Goal: Task Accomplishment & Management: Use online tool/utility

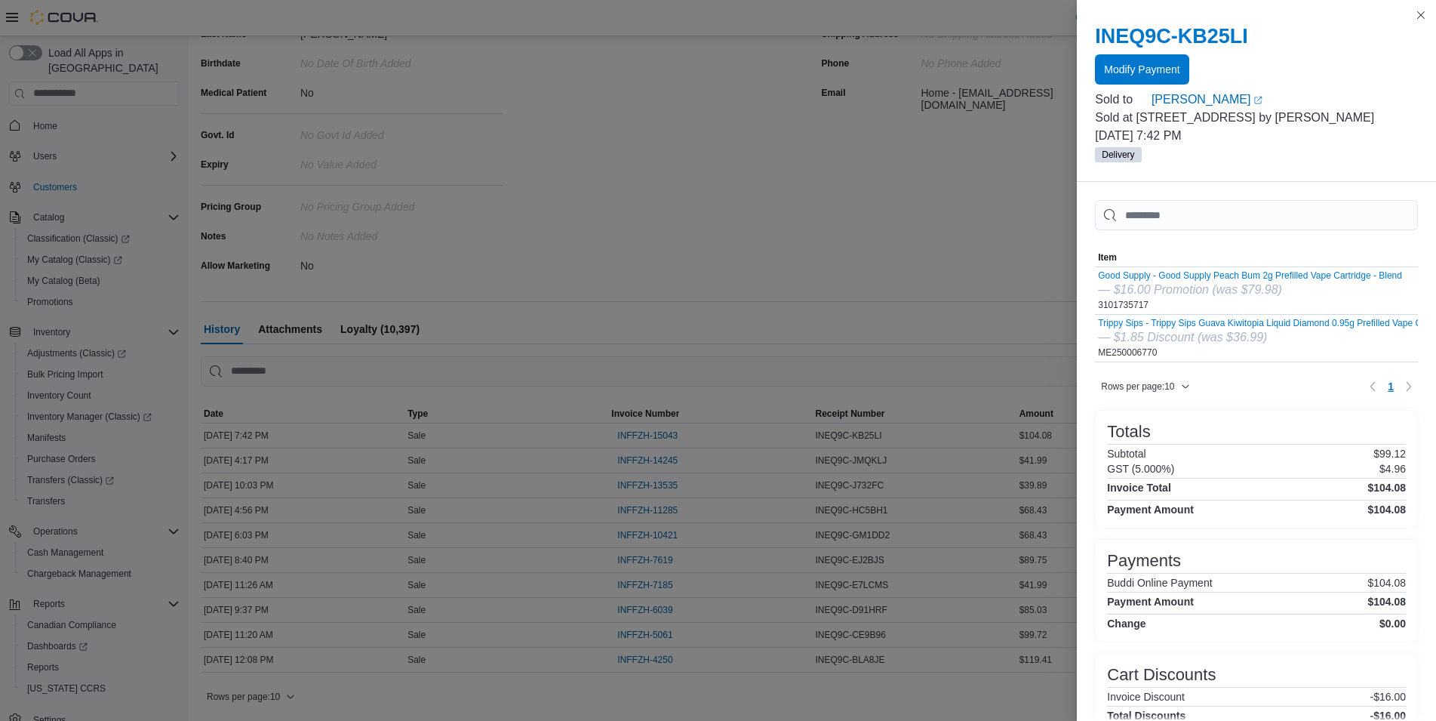
scroll to position [20, 0]
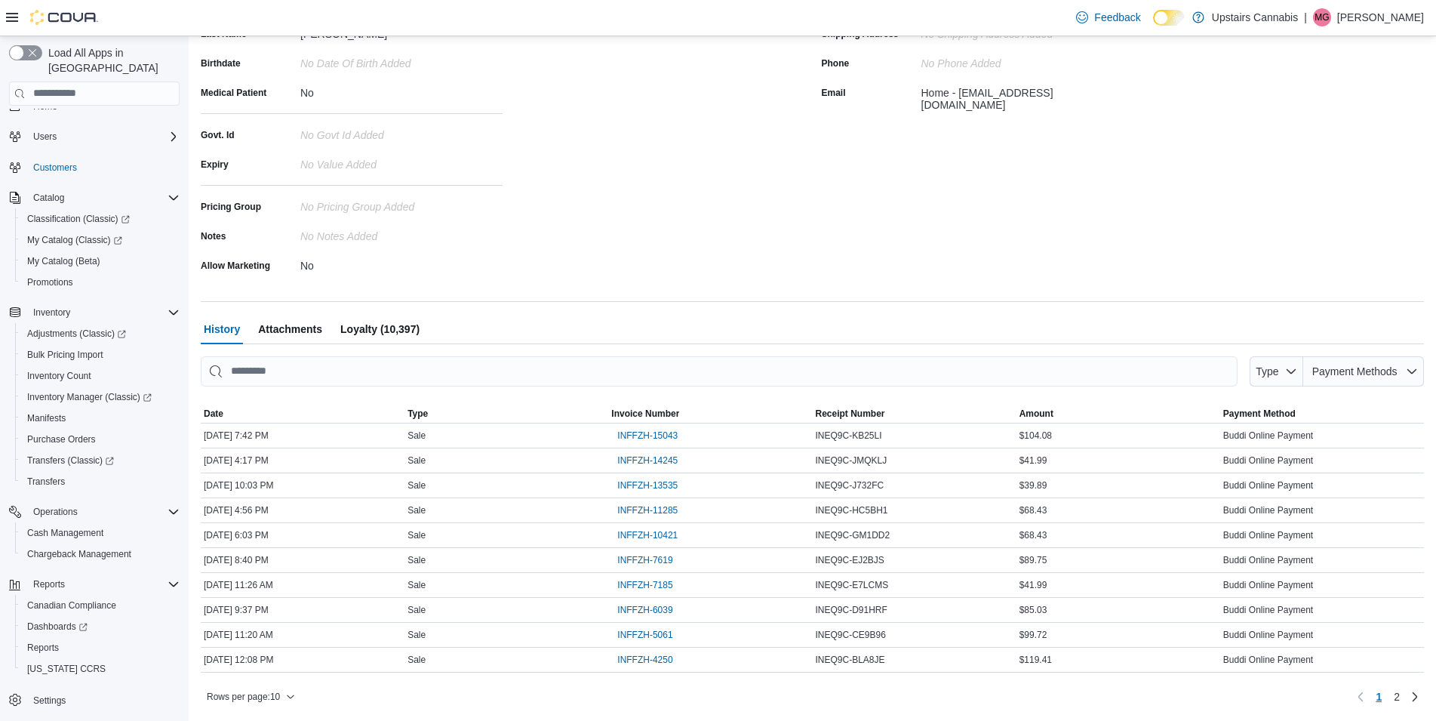
click at [678, 238] on div "First Name Cheyenne Last Name [PERSON_NAME] Birthdate No Date Of Birth added Me…" at bounding box center [502, 134] width 603 height 285
click at [50, 620] on span "Dashboards" at bounding box center [57, 626] width 60 height 12
click at [46, 642] on span "Reports" at bounding box center [43, 648] width 32 height 12
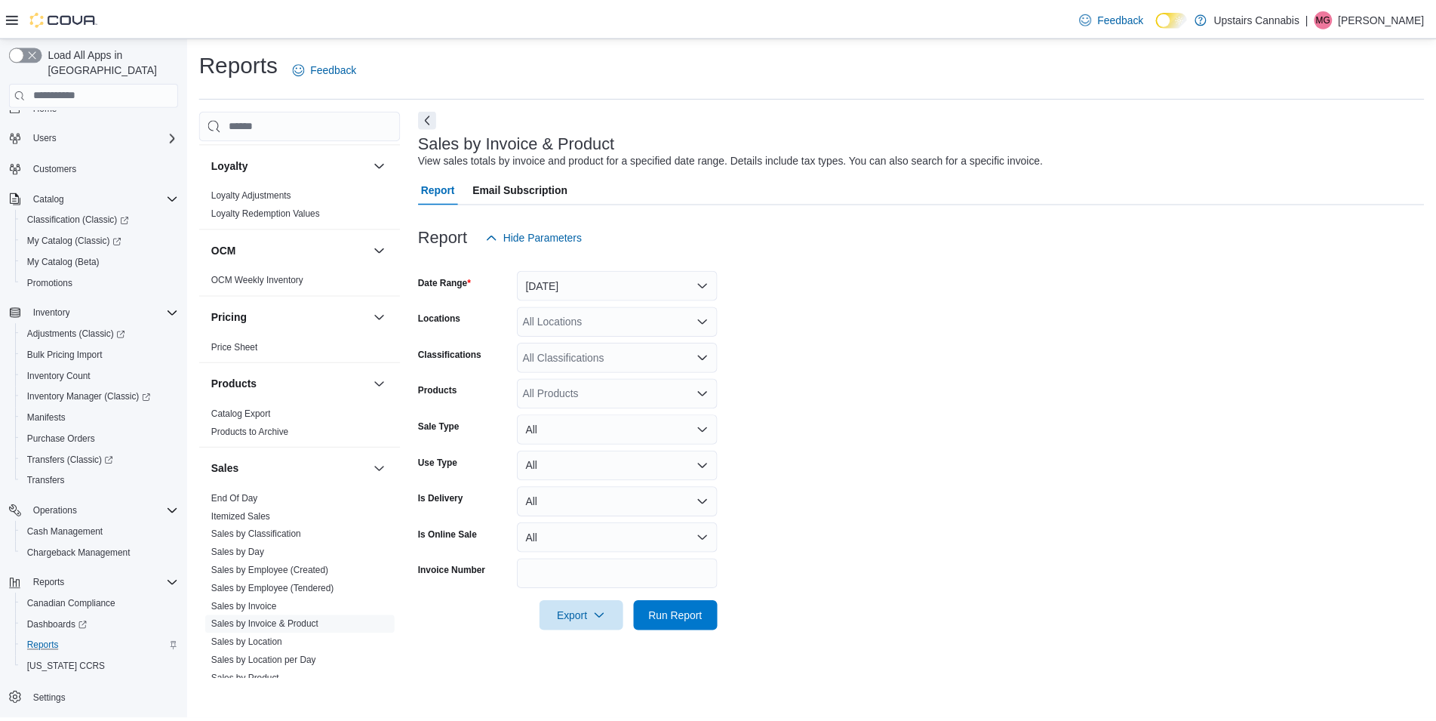
scroll to position [942, 0]
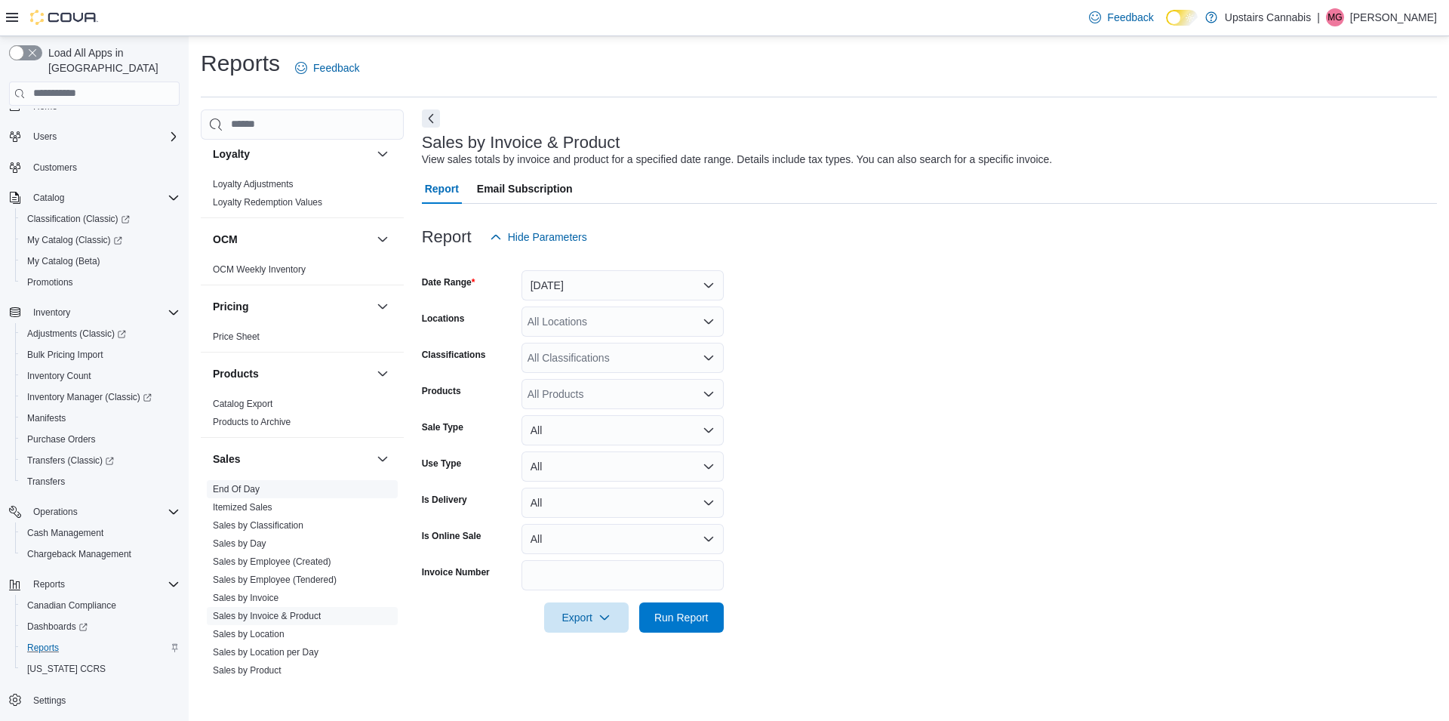
click at [248, 484] on link "End Of Day" at bounding box center [236, 489] width 47 height 11
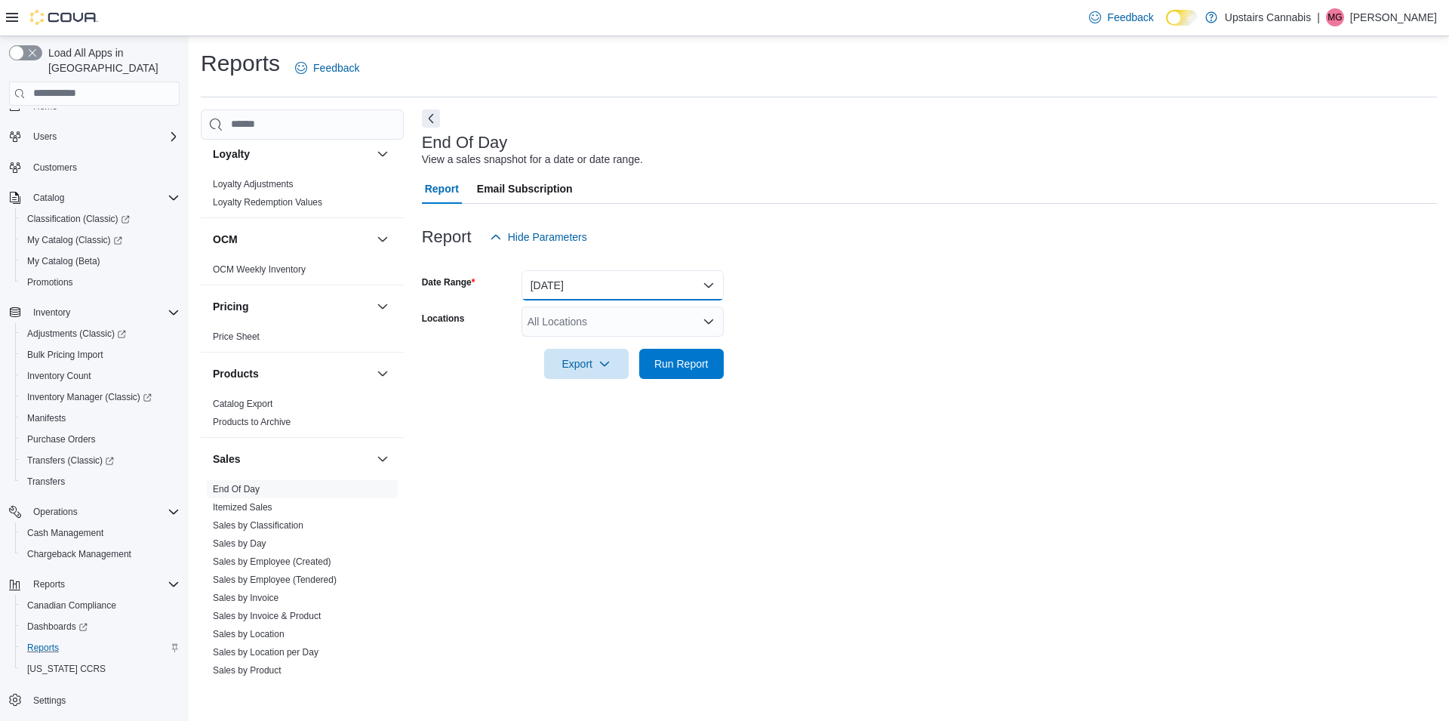
click at [623, 287] on button "[DATE]" at bounding box center [623, 285] width 202 height 30
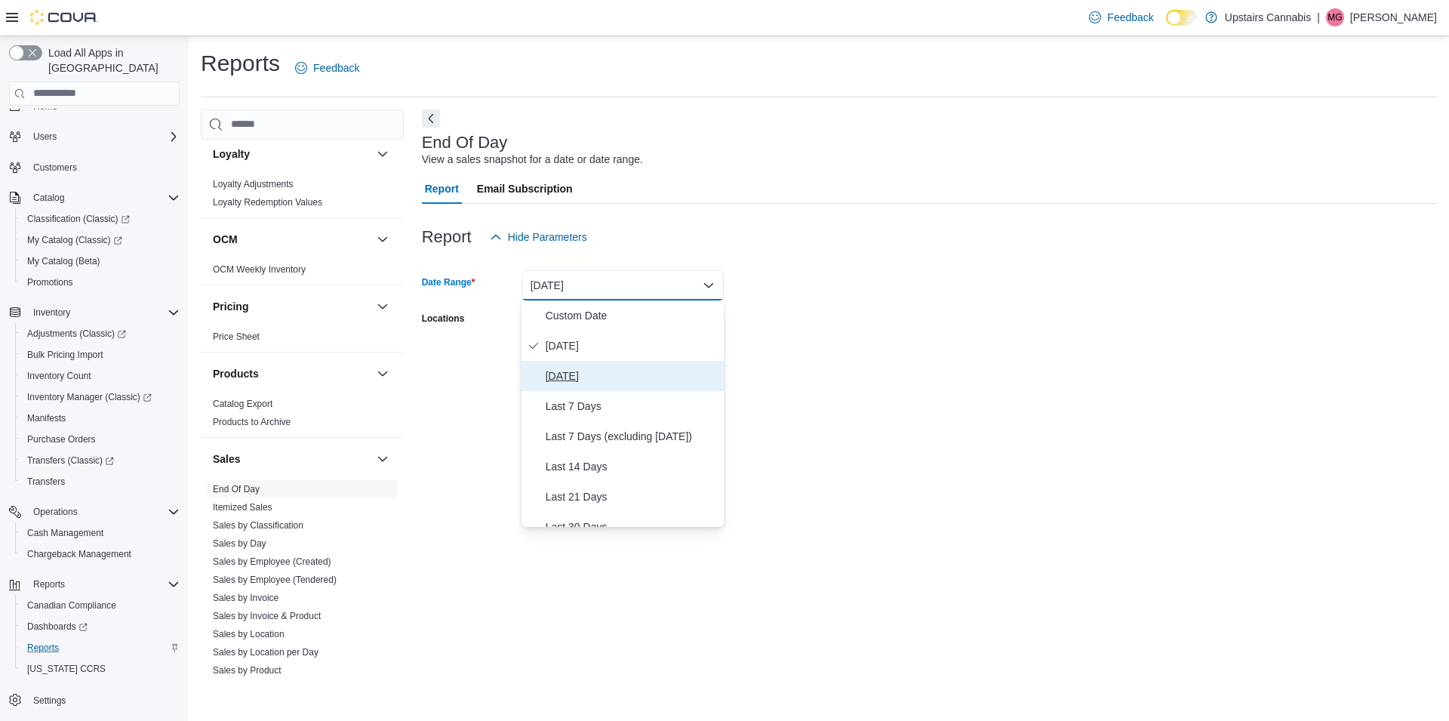
click at [583, 374] on span "[DATE]" at bounding box center [632, 376] width 172 height 18
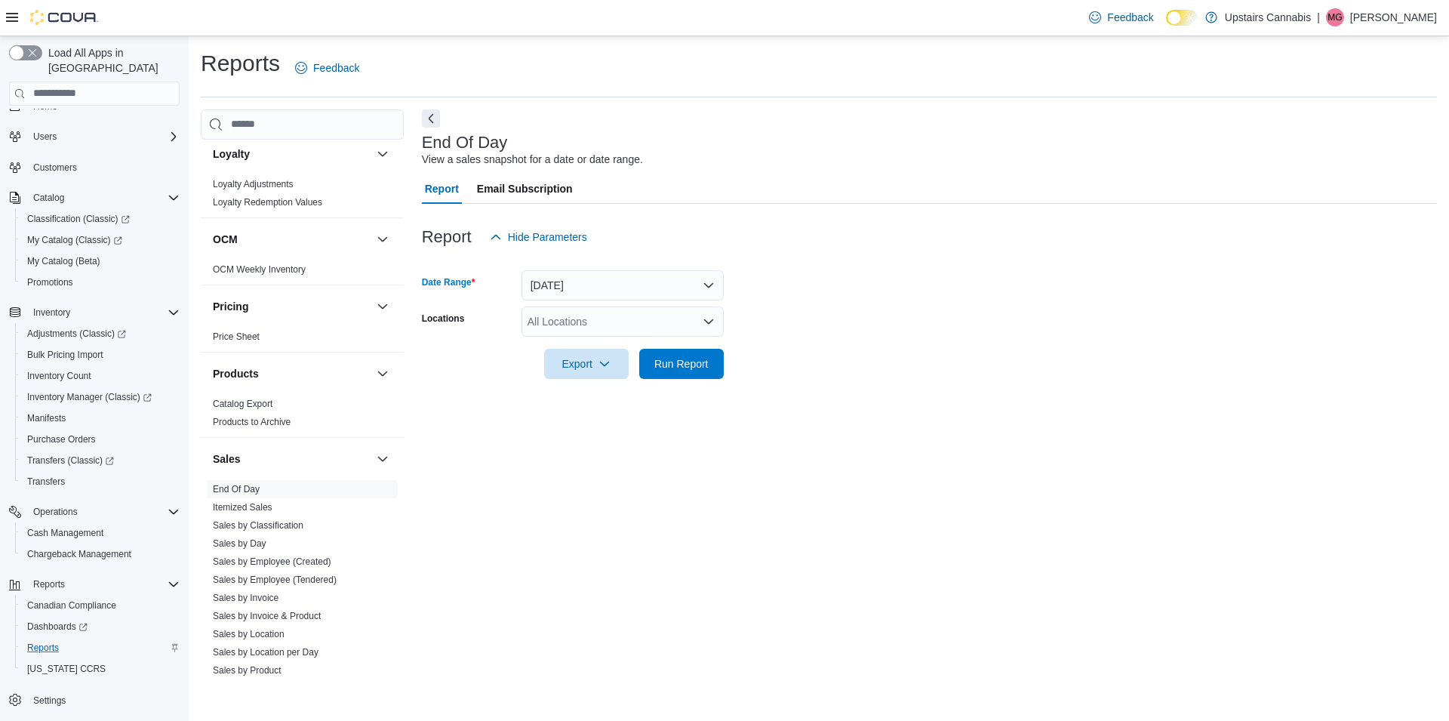
click at [685, 347] on div at bounding box center [929, 343] width 1015 height 12
click at [691, 365] on span "Run Report" at bounding box center [681, 363] width 54 height 15
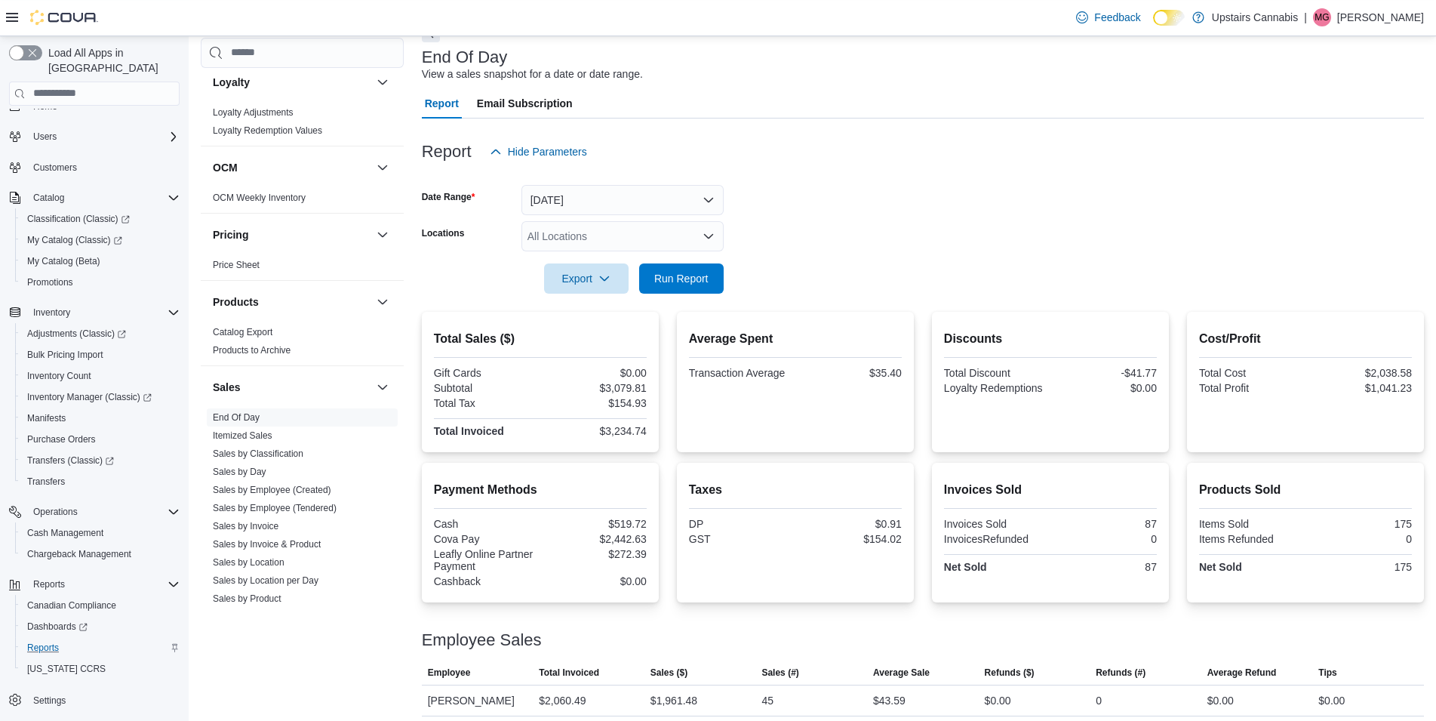
scroll to position [125, 0]
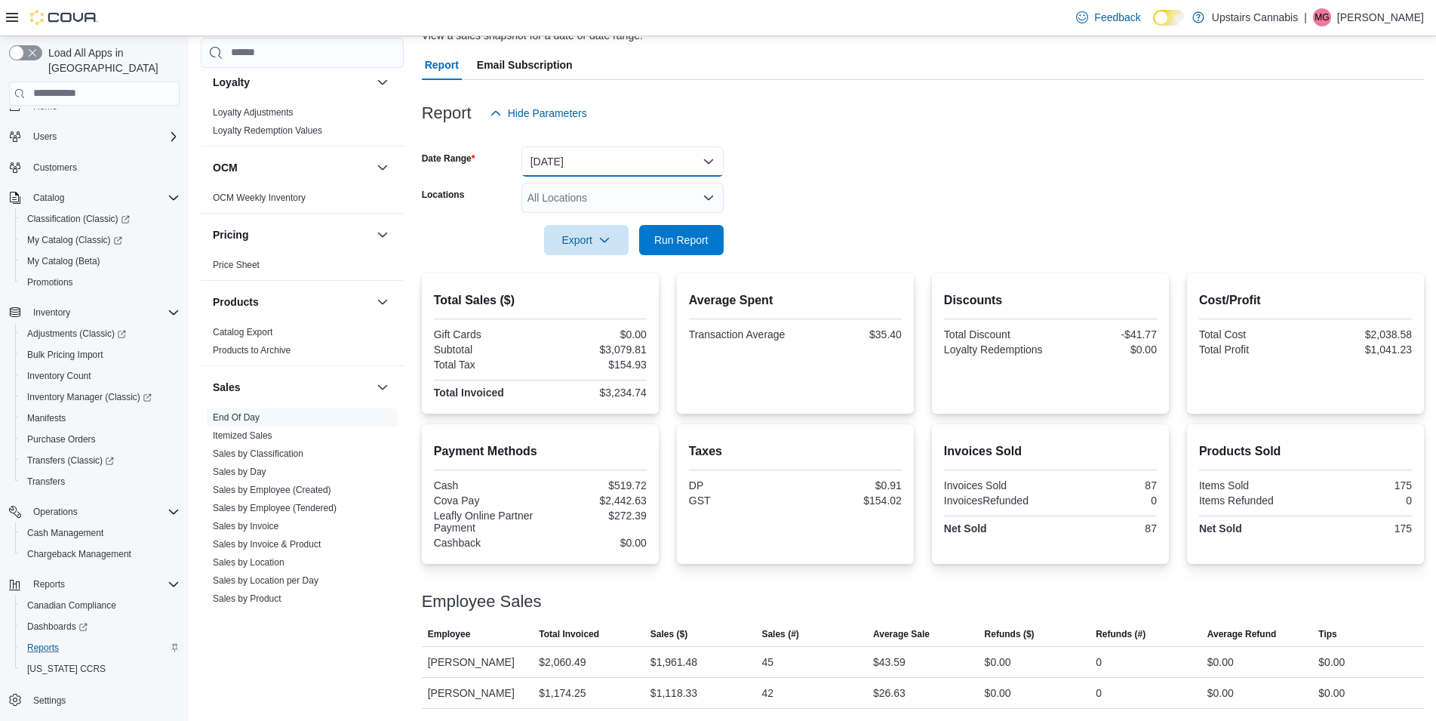
click at [608, 162] on button "[DATE]" at bounding box center [623, 161] width 202 height 30
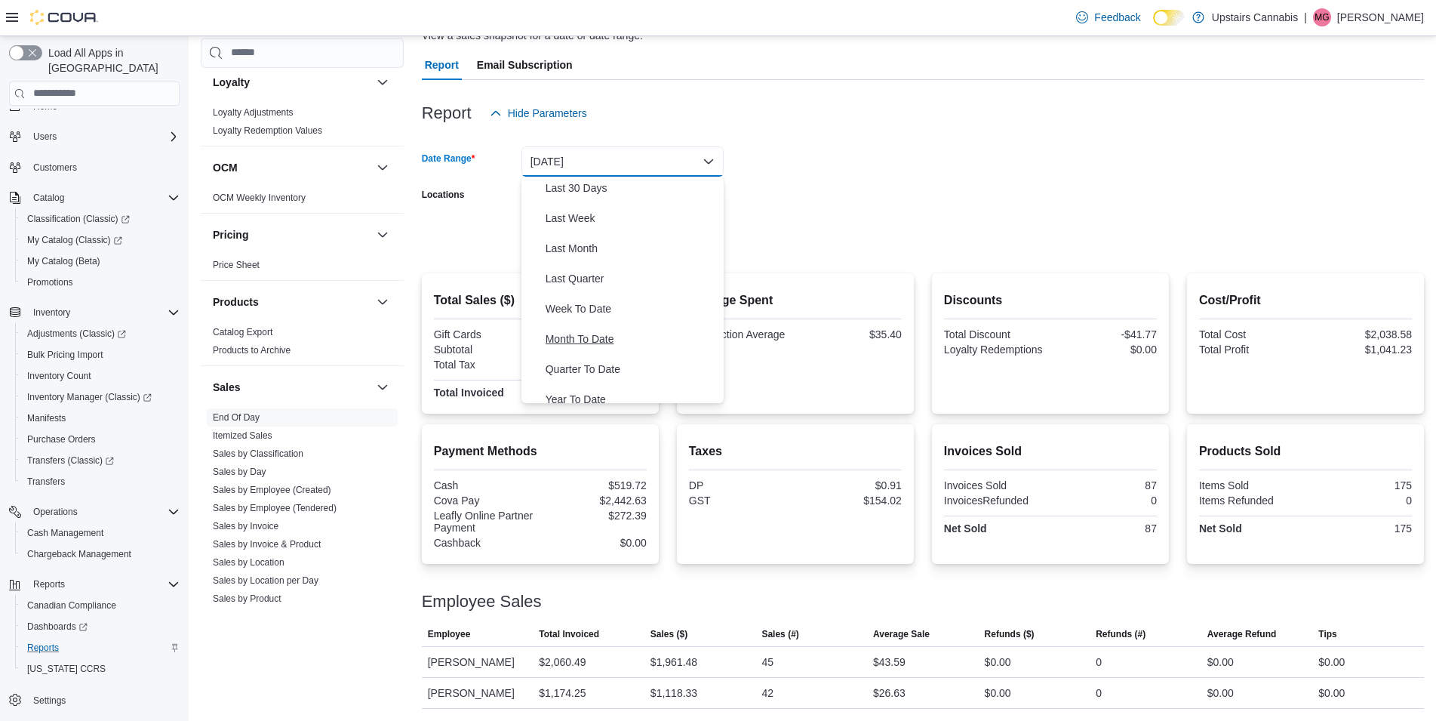
scroll to position [217, 0]
click at [616, 337] on span "Month To Date" at bounding box center [632, 337] width 172 height 18
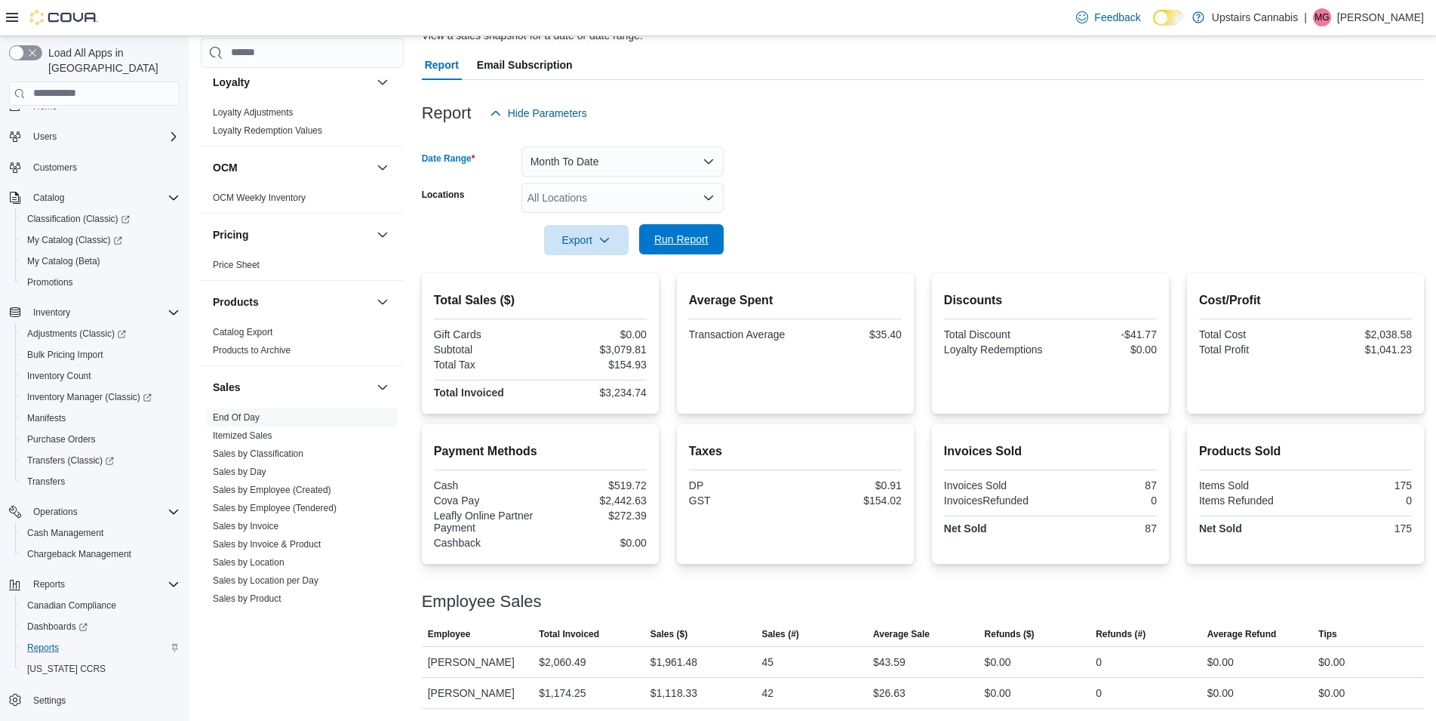
click at [694, 243] on span "Run Report" at bounding box center [681, 239] width 54 height 15
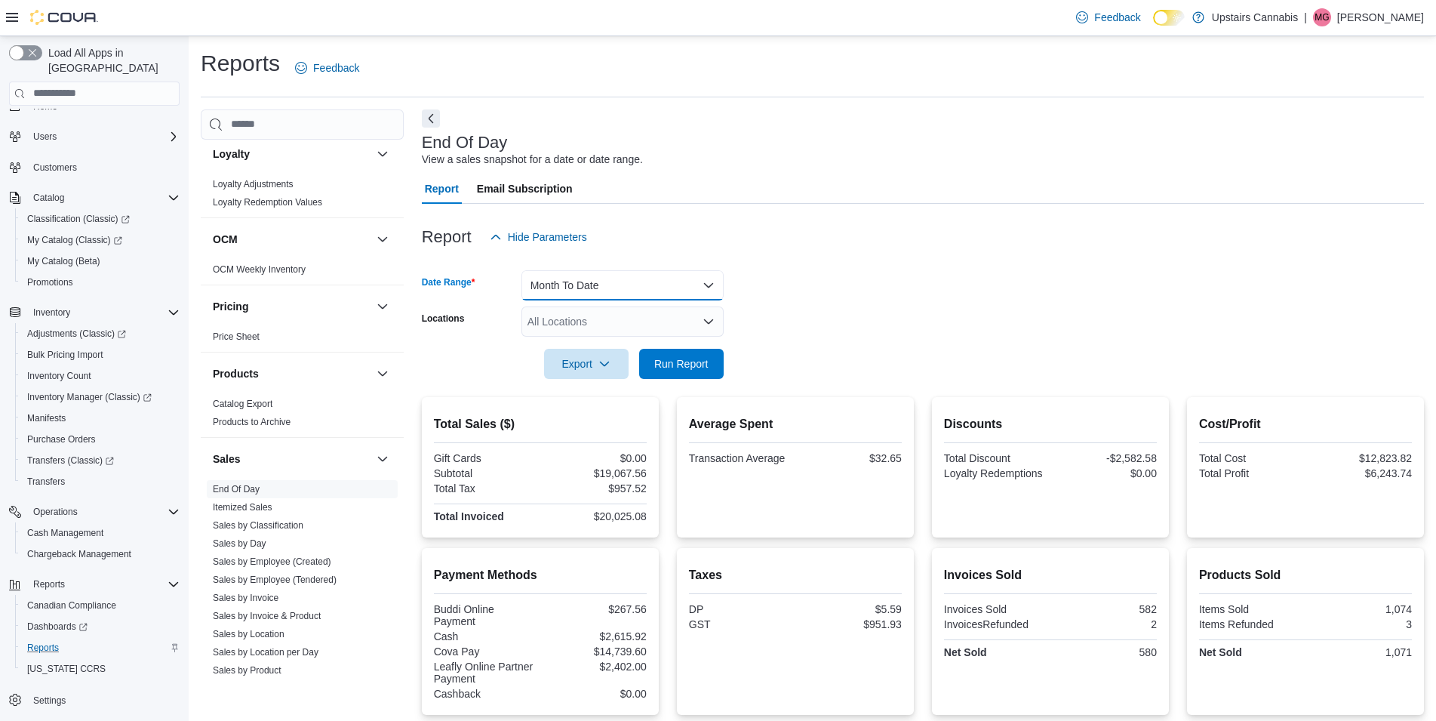
click at [602, 284] on button "Month To Date" at bounding box center [623, 285] width 202 height 30
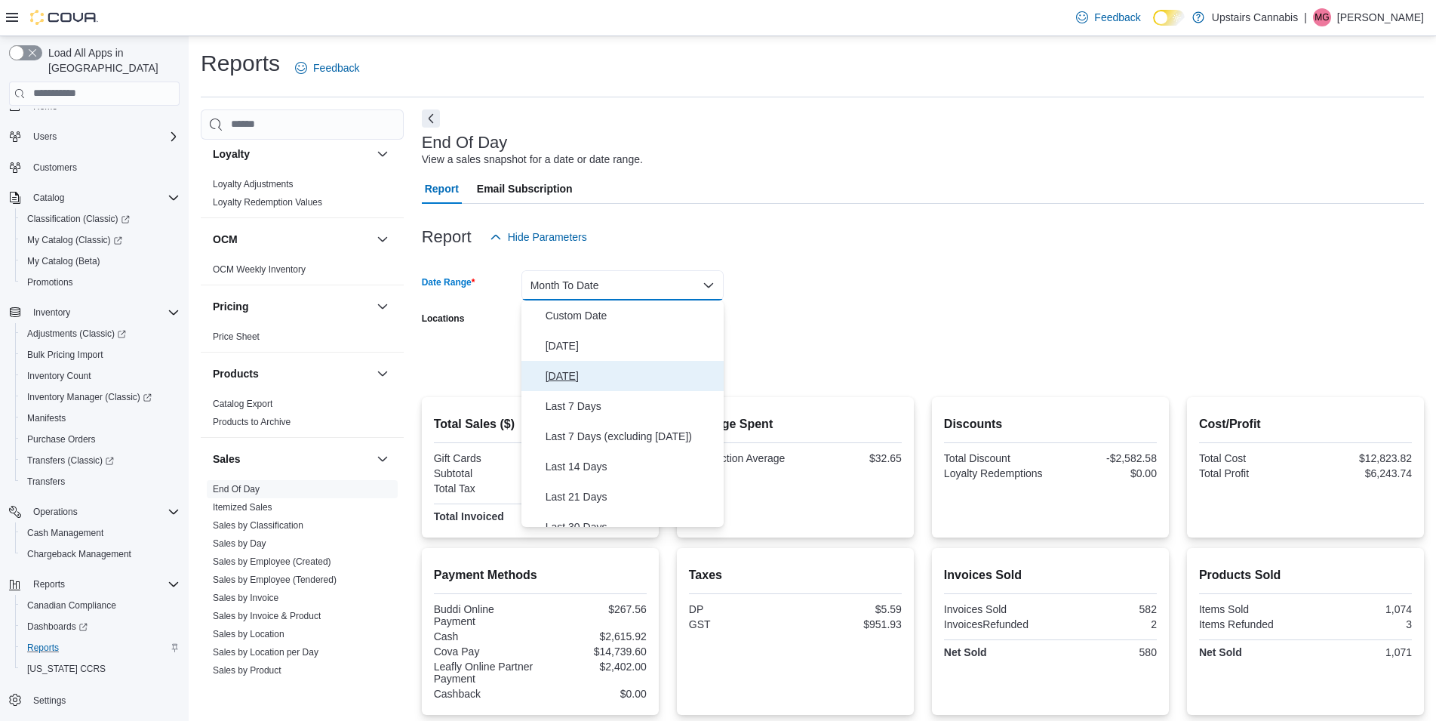
click at [577, 375] on span "[DATE]" at bounding box center [632, 376] width 172 height 18
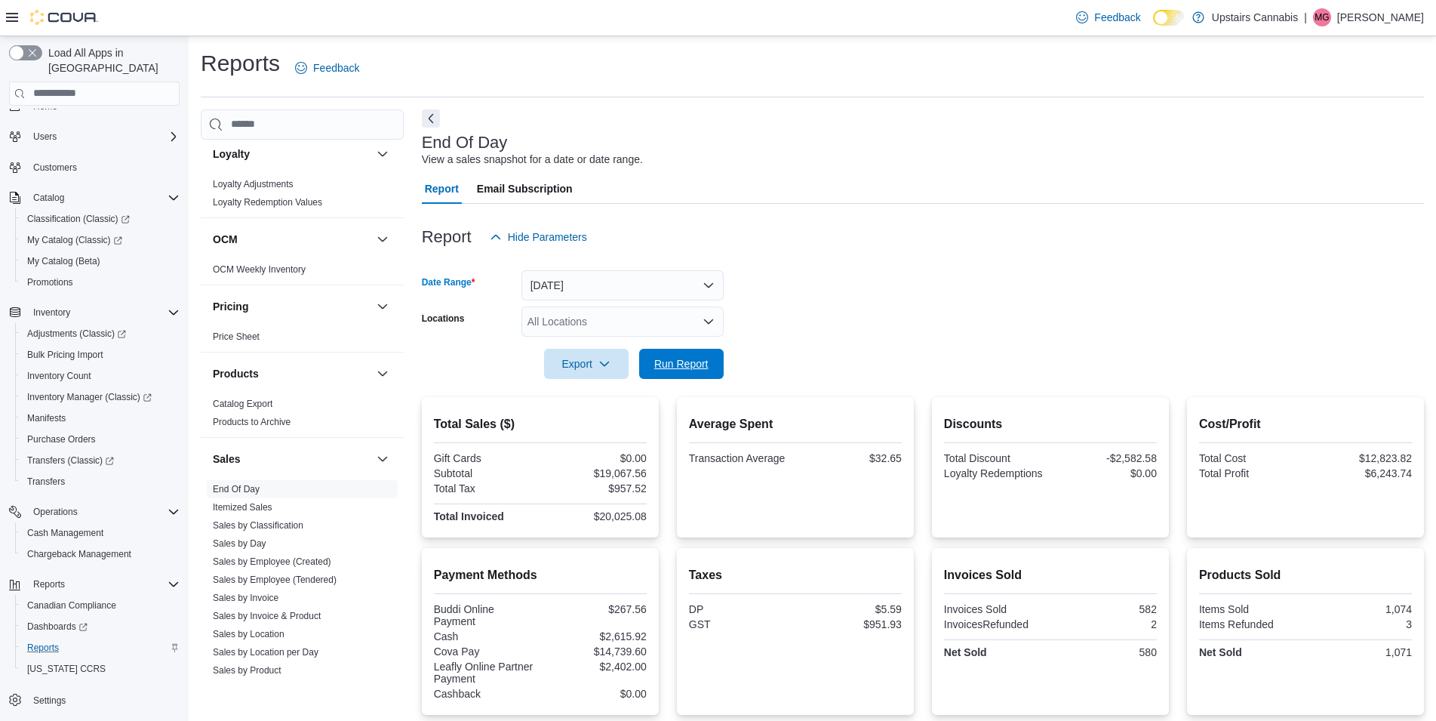
drag, startPoint x: 683, startPoint y: 366, endPoint x: 851, endPoint y: 316, distance: 175.0
click at [685, 366] on span "Run Report" at bounding box center [681, 363] width 54 height 15
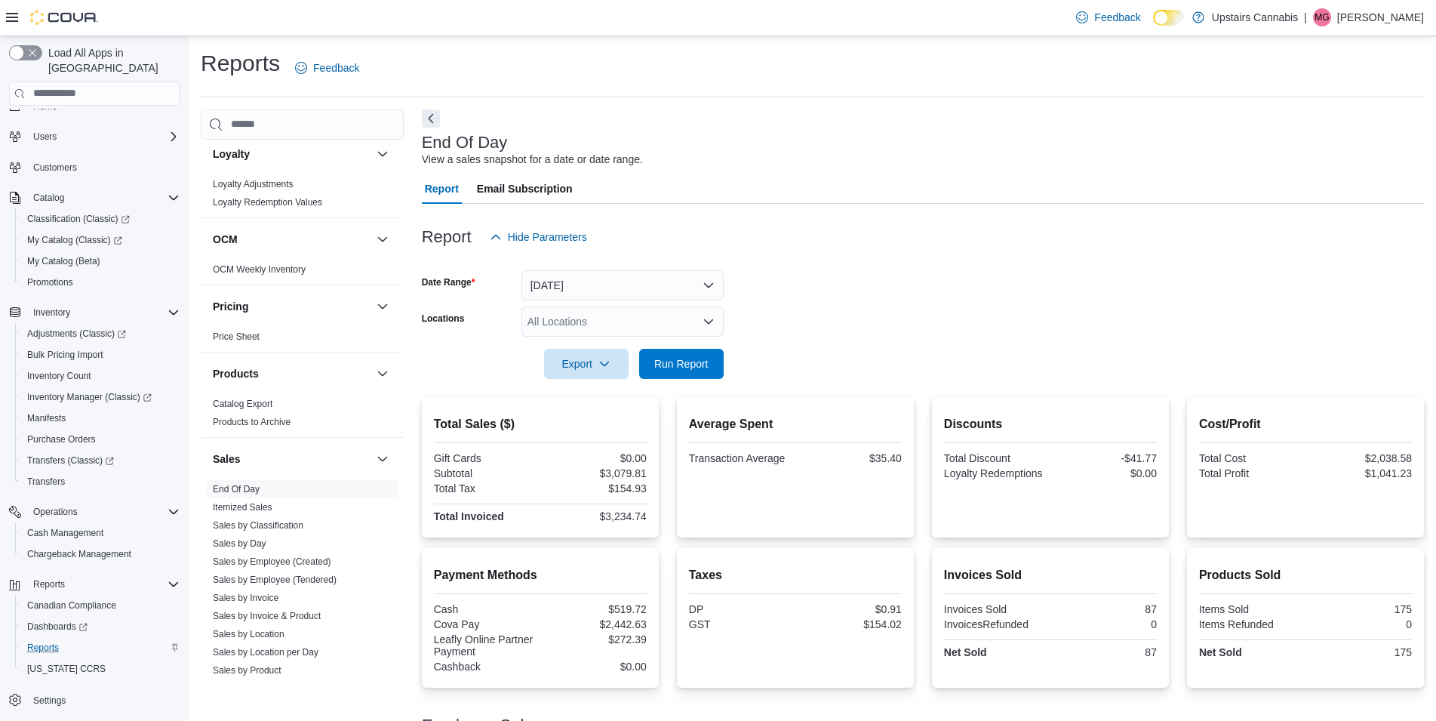
scroll to position [125, 0]
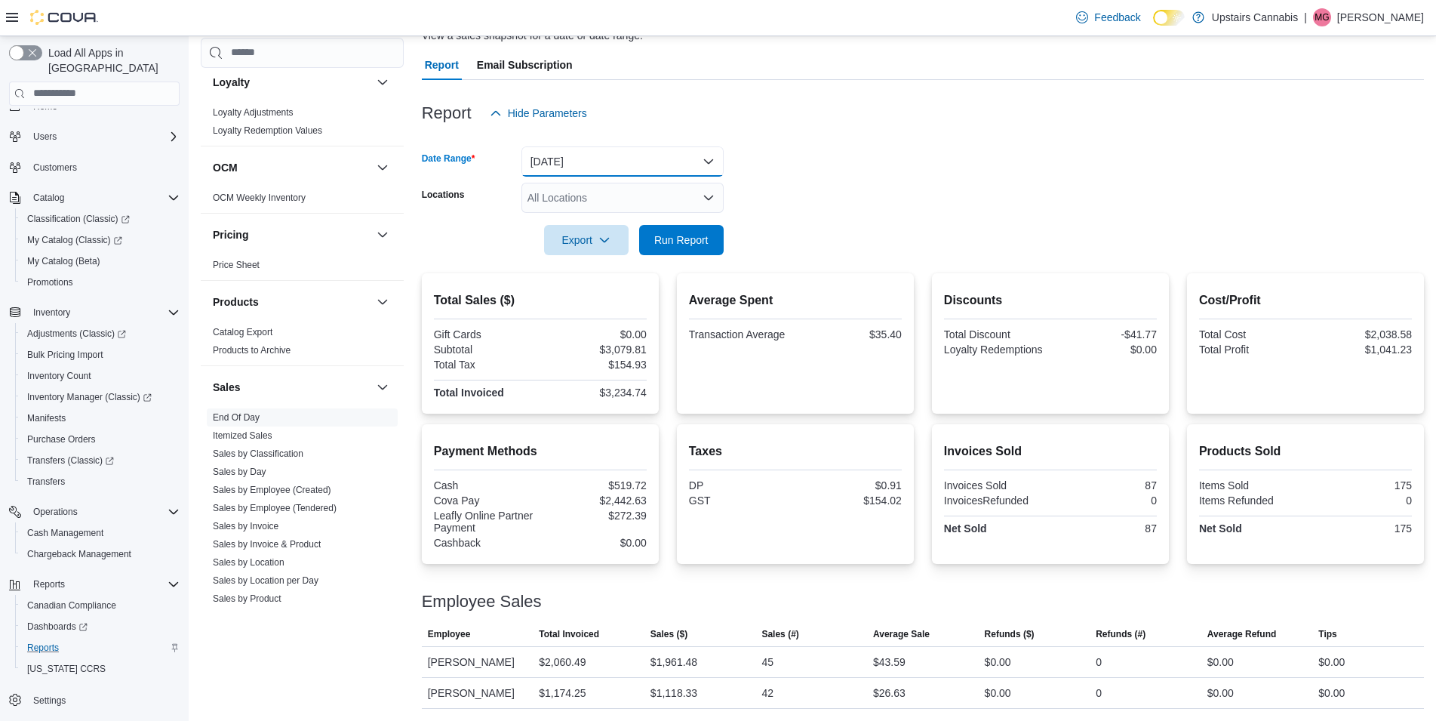
click at [576, 155] on button "[DATE]" at bounding box center [623, 161] width 202 height 30
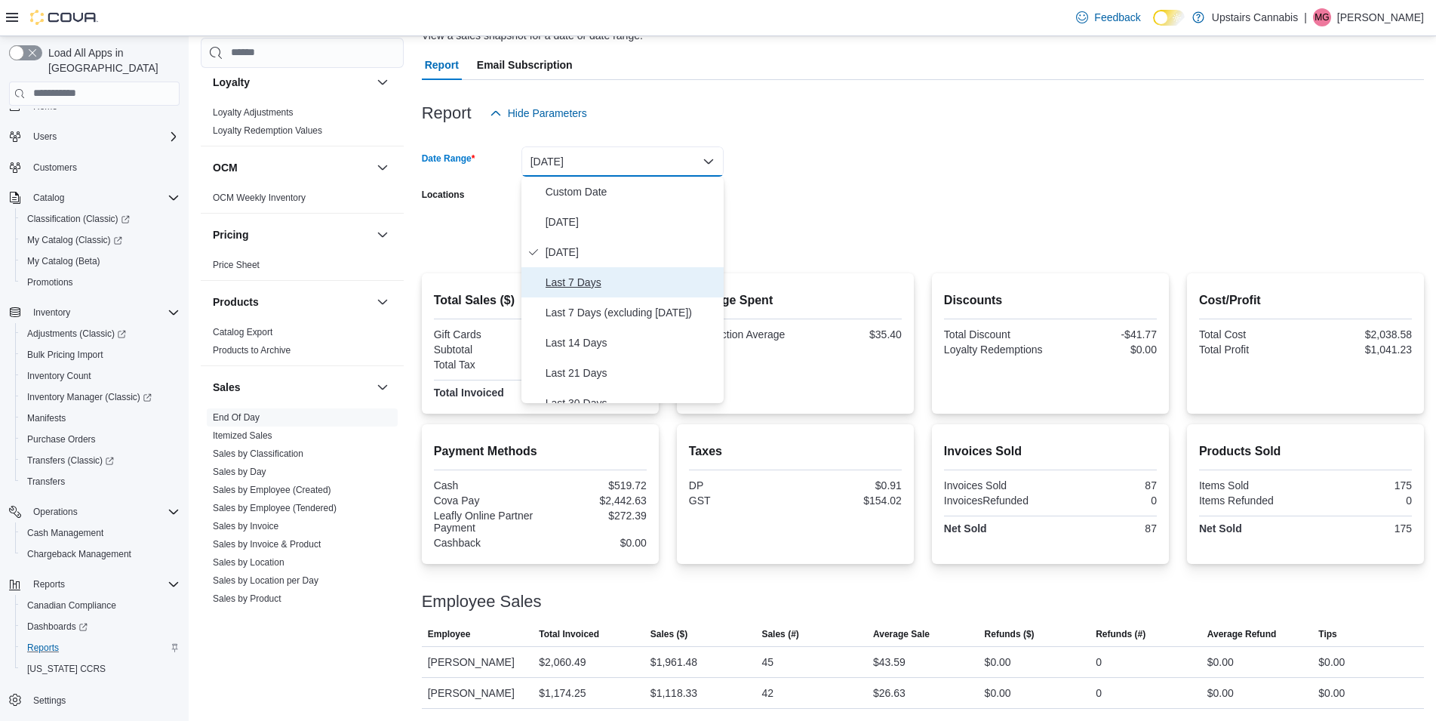
click at [583, 279] on span "Last 7 Days" at bounding box center [632, 282] width 172 height 18
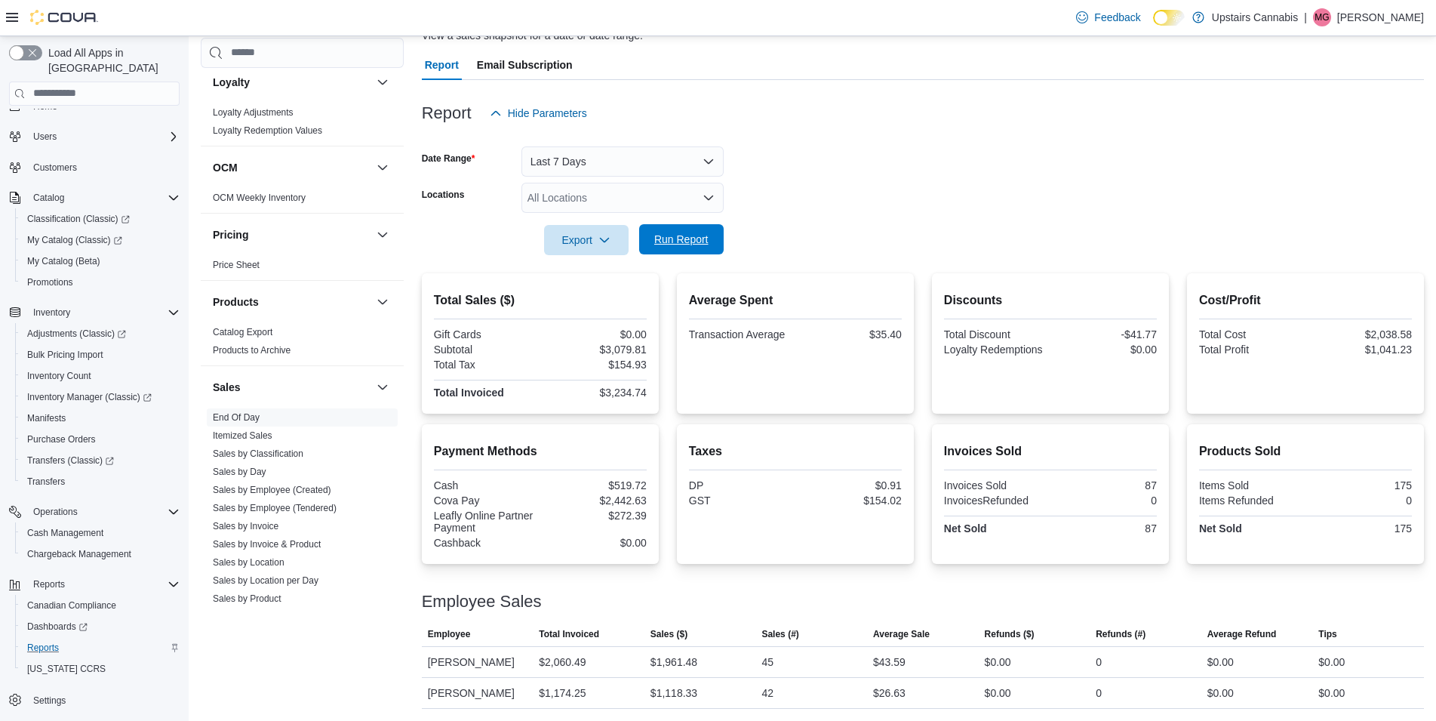
click at [697, 225] on div "Export Run Report" at bounding box center [573, 240] width 302 height 30
click at [689, 239] on span "Run Report" at bounding box center [681, 239] width 54 height 15
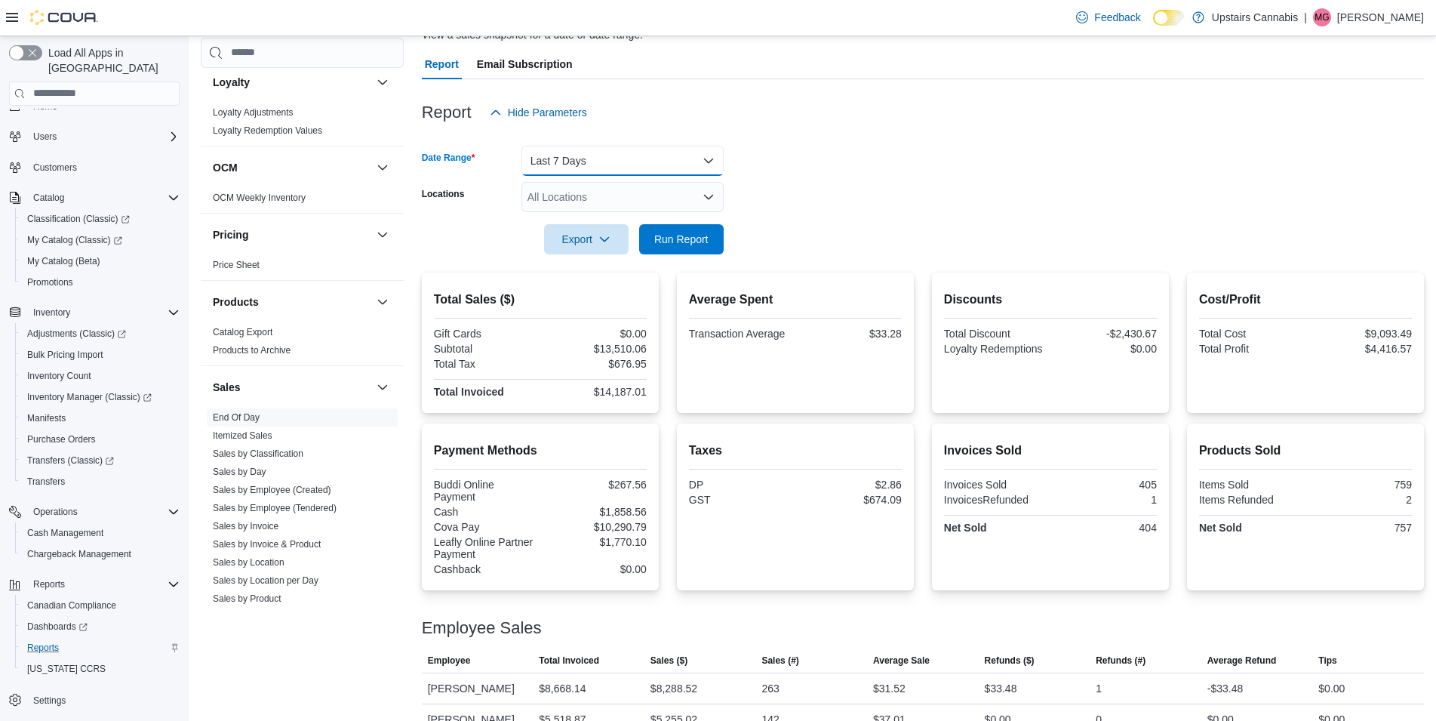
click at [602, 157] on button "Last 7 Days" at bounding box center [623, 161] width 202 height 30
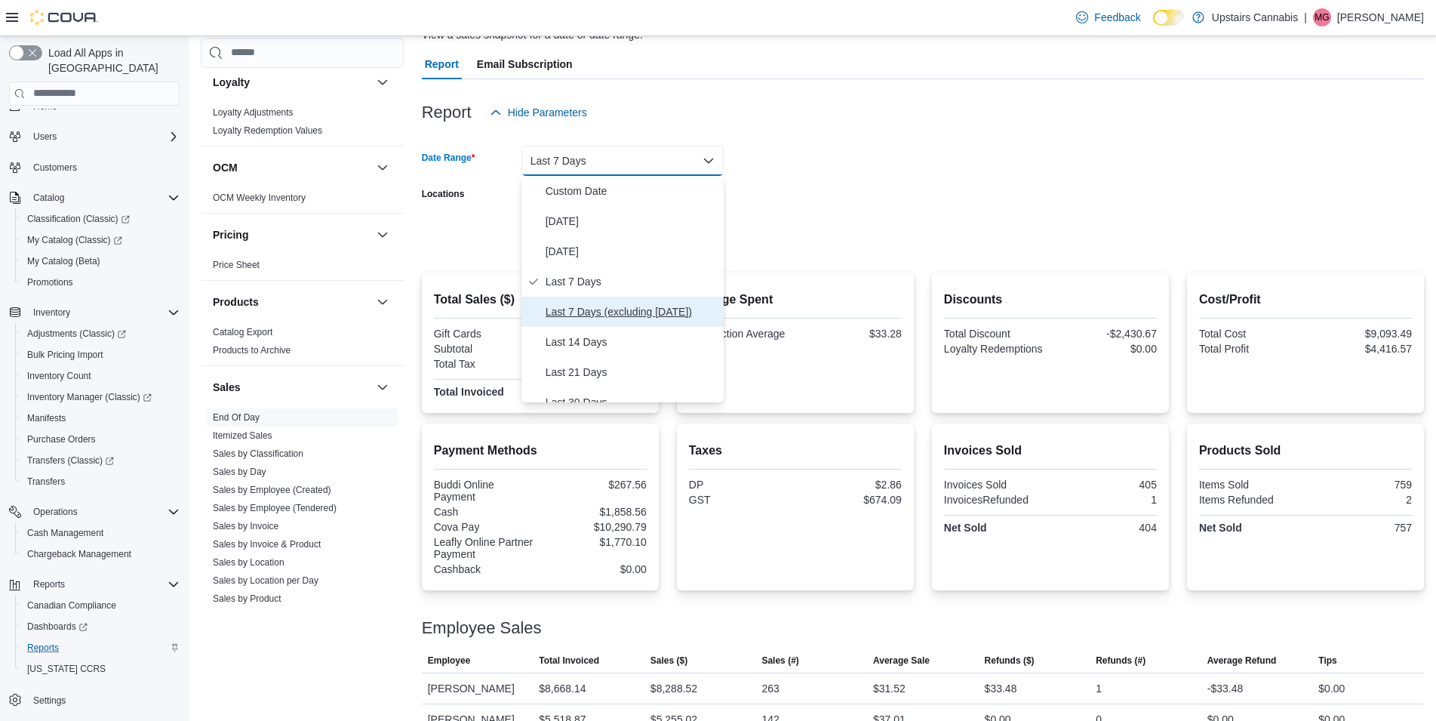
click at [670, 308] on span "Last 7 Days (excluding [DATE])" at bounding box center [632, 312] width 172 height 18
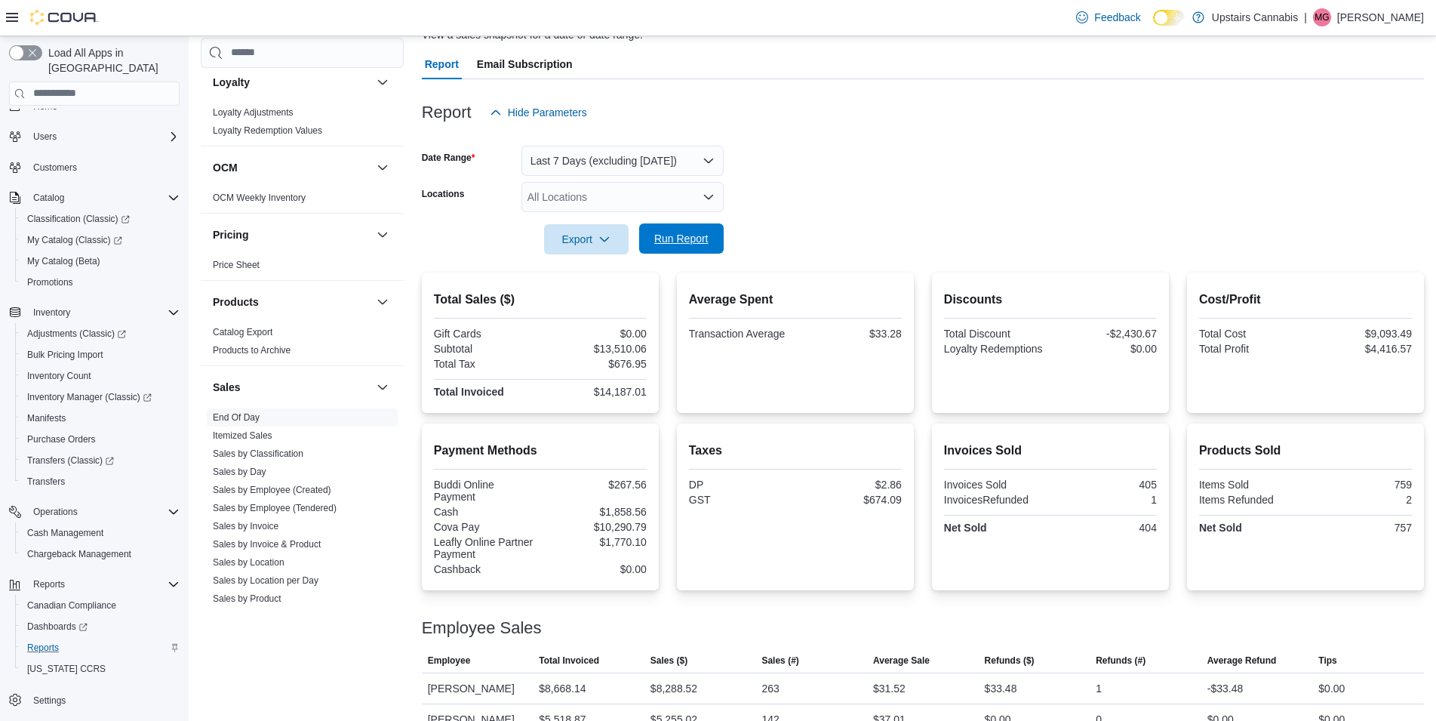
click at [685, 227] on span "Run Report" at bounding box center [681, 238] width 66 height 30
click at [607, 159] on button "Last 7 Days (excluding [DATE])" at bounding box center [623, 161] width 202 height 30
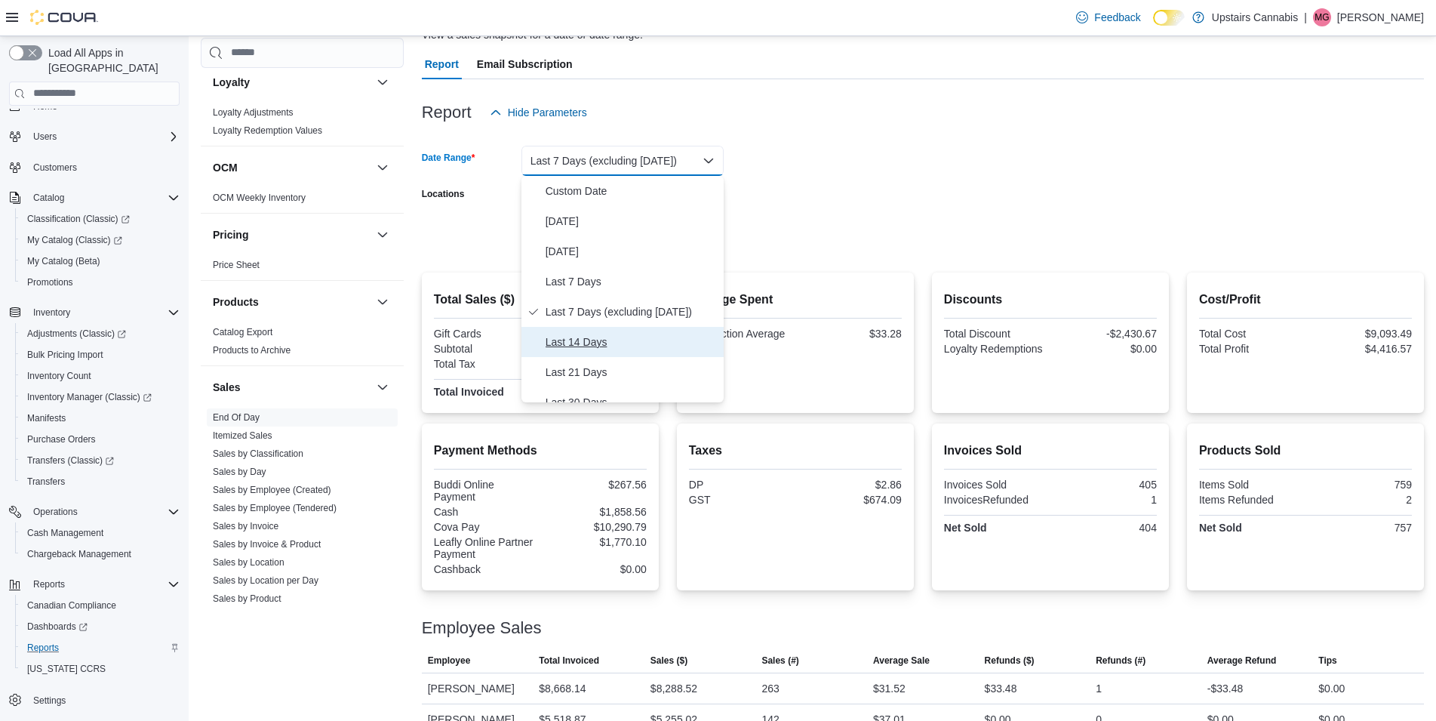
click at [605, 338] on span "Last 14 Days" at bounding box center [632, 342] width 172 height 18
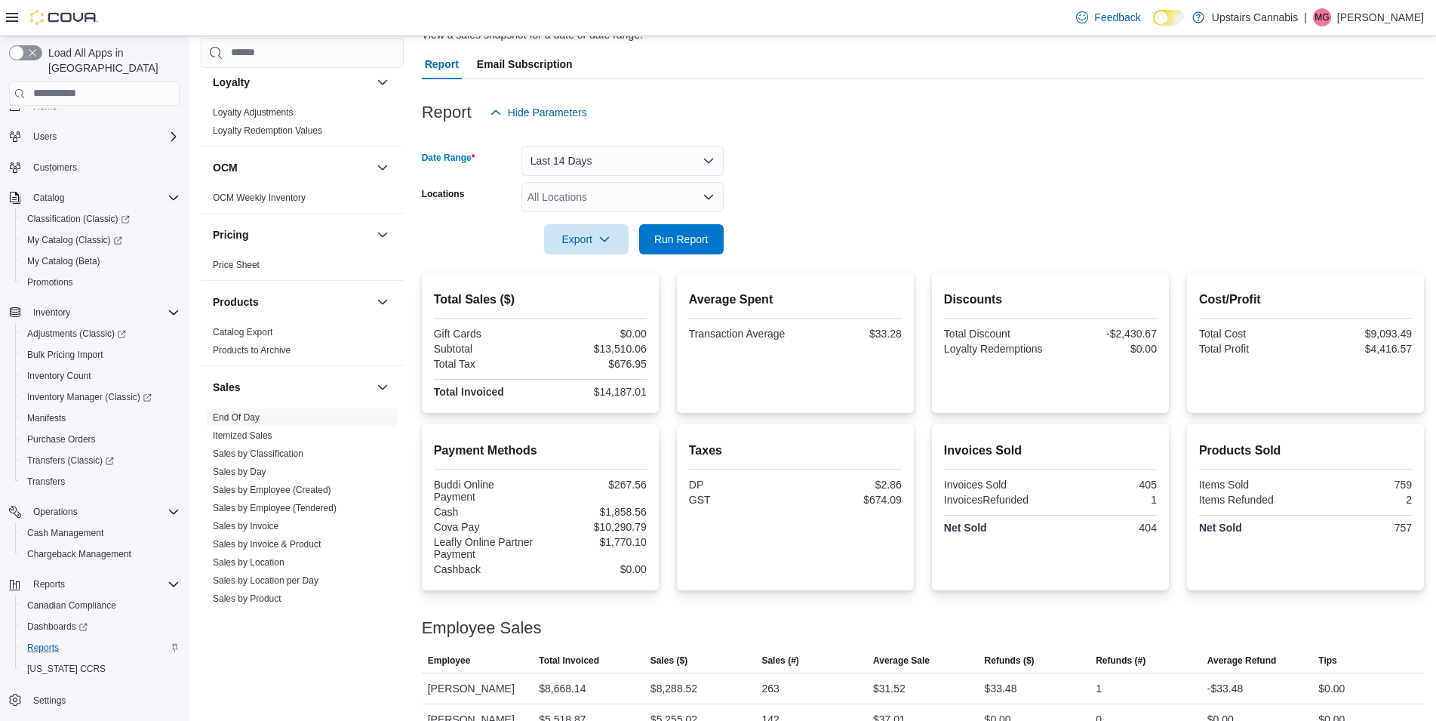
click at [700, 218] on div at bounding box center [923, 218] width 1002 height 12
click at [698, 233] on span "Run Report" at bounding box center [681, 238] width 54 height 15
click at [622, 162] on button "Last 14 Days" at bounding box center [623, 161] width 202 height 30
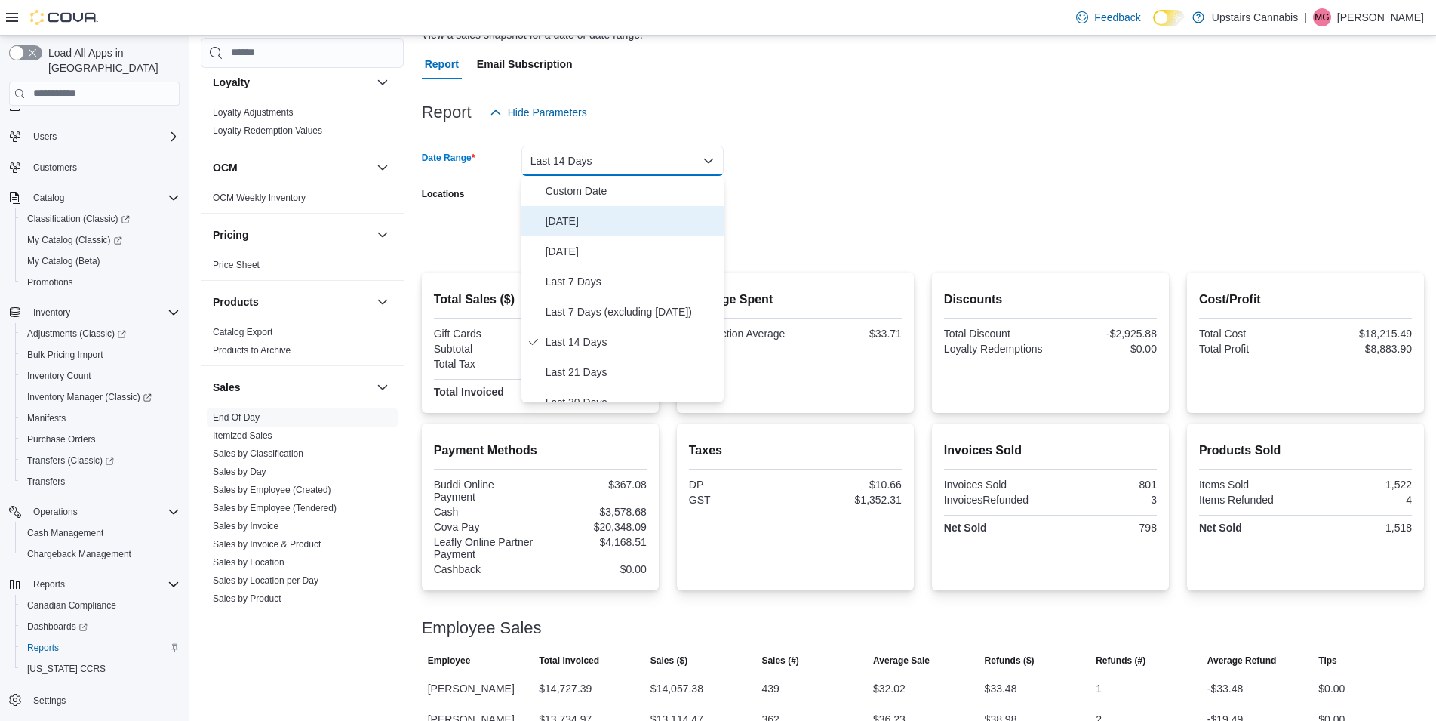
click at [611, 217] on span "[DATE]" at bounding box center [632, 221] width 172 height 18
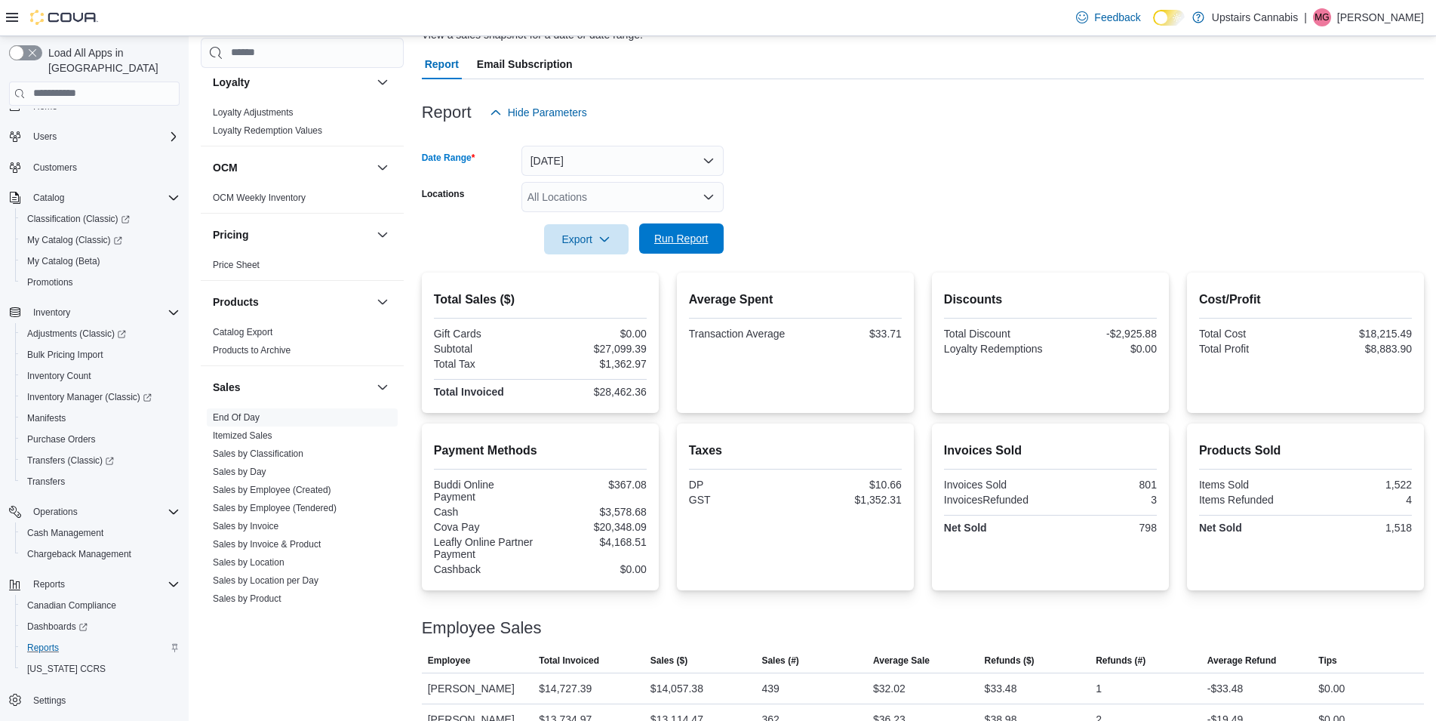
click at [675, 226] on span "Run Report" at bounding box center [681, 238] width 66 height 30
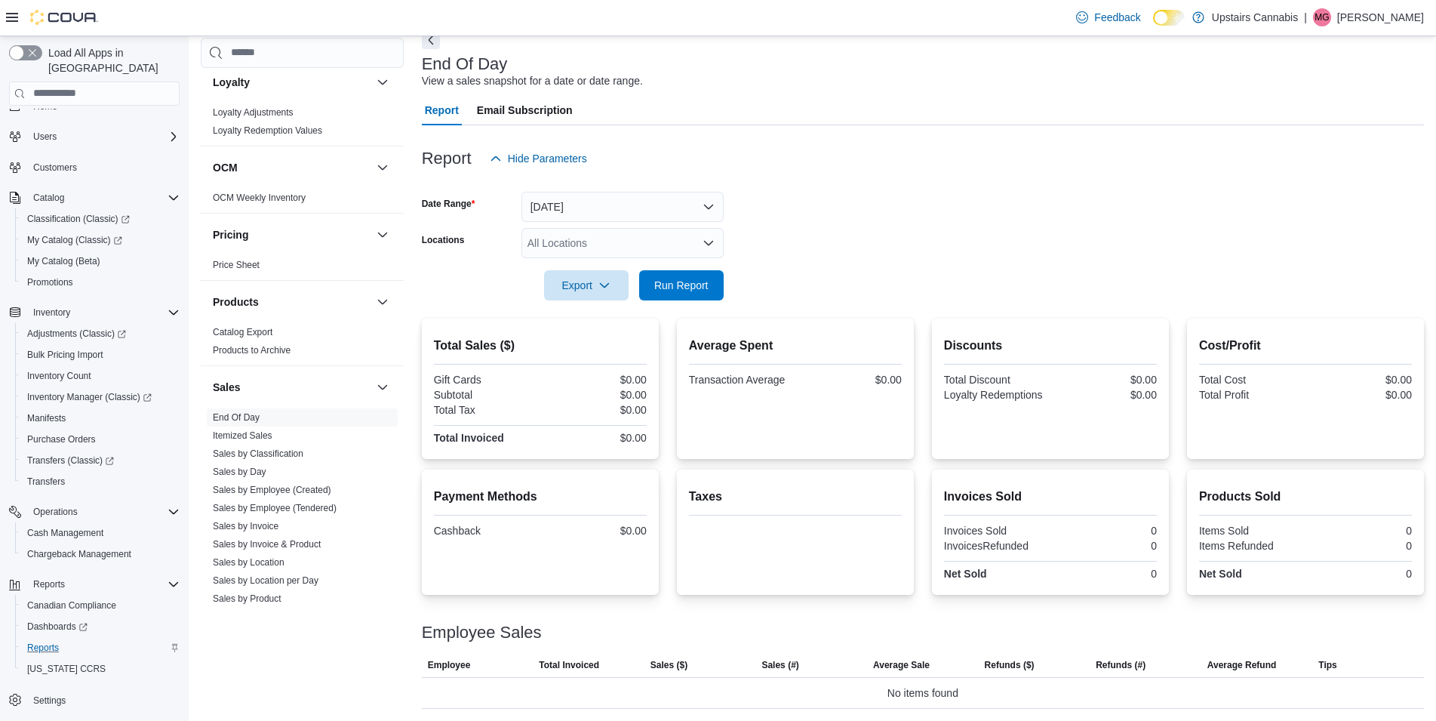
scroll to position [79, 0]
click at [630, 199] on button "[DATE]" at bounding box center [623, 207] width 202 height 30
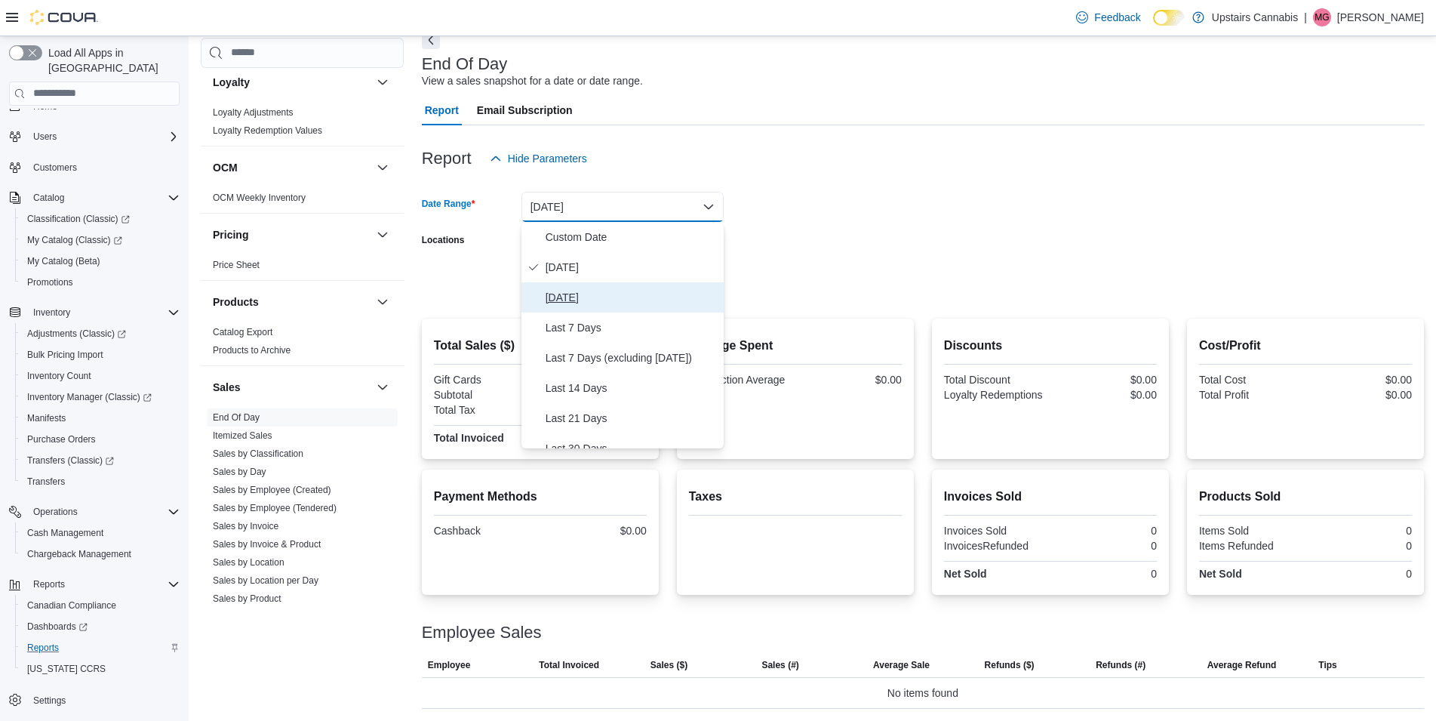
click at [626, 291] on span "[DATE]" at bounding box center [632, 297] width 172 height 18
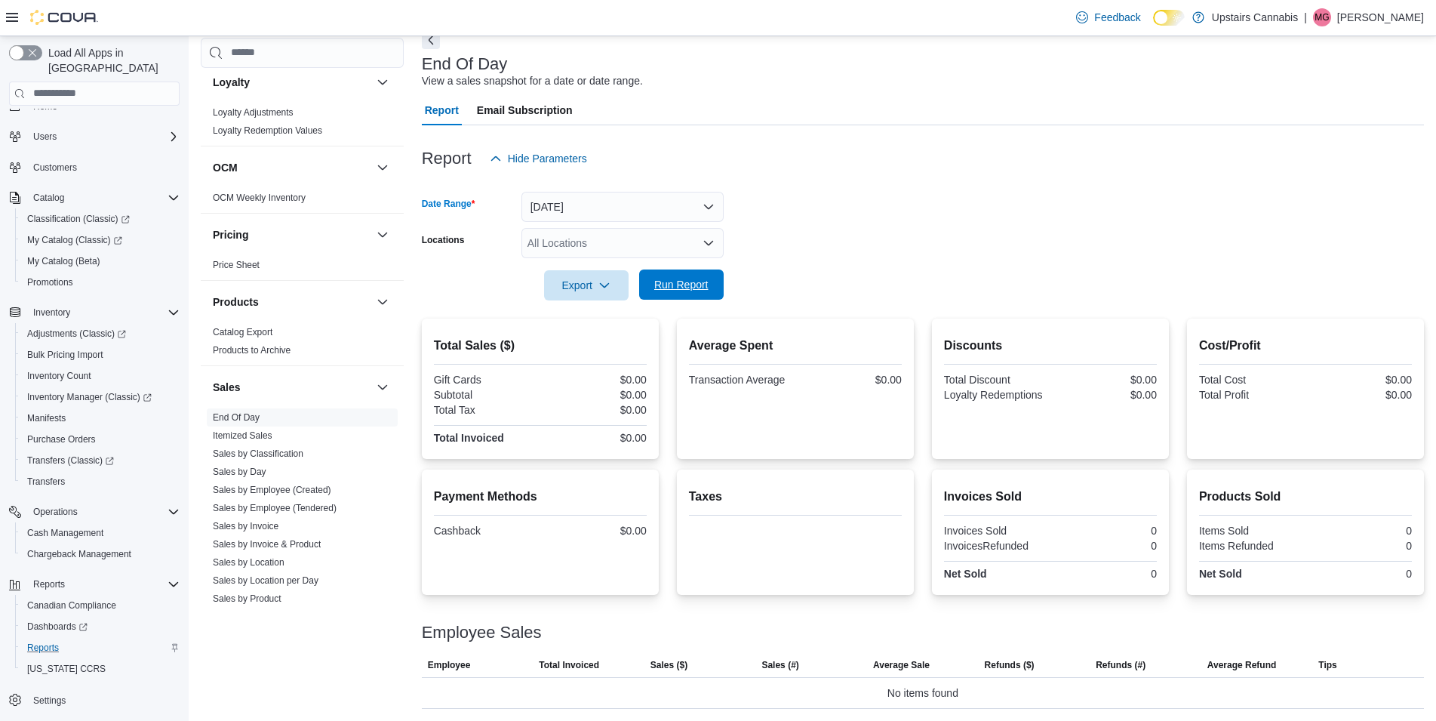
click at [694, 285] on span "Run Report" at bounding box center [681, 284] width 54 height 15
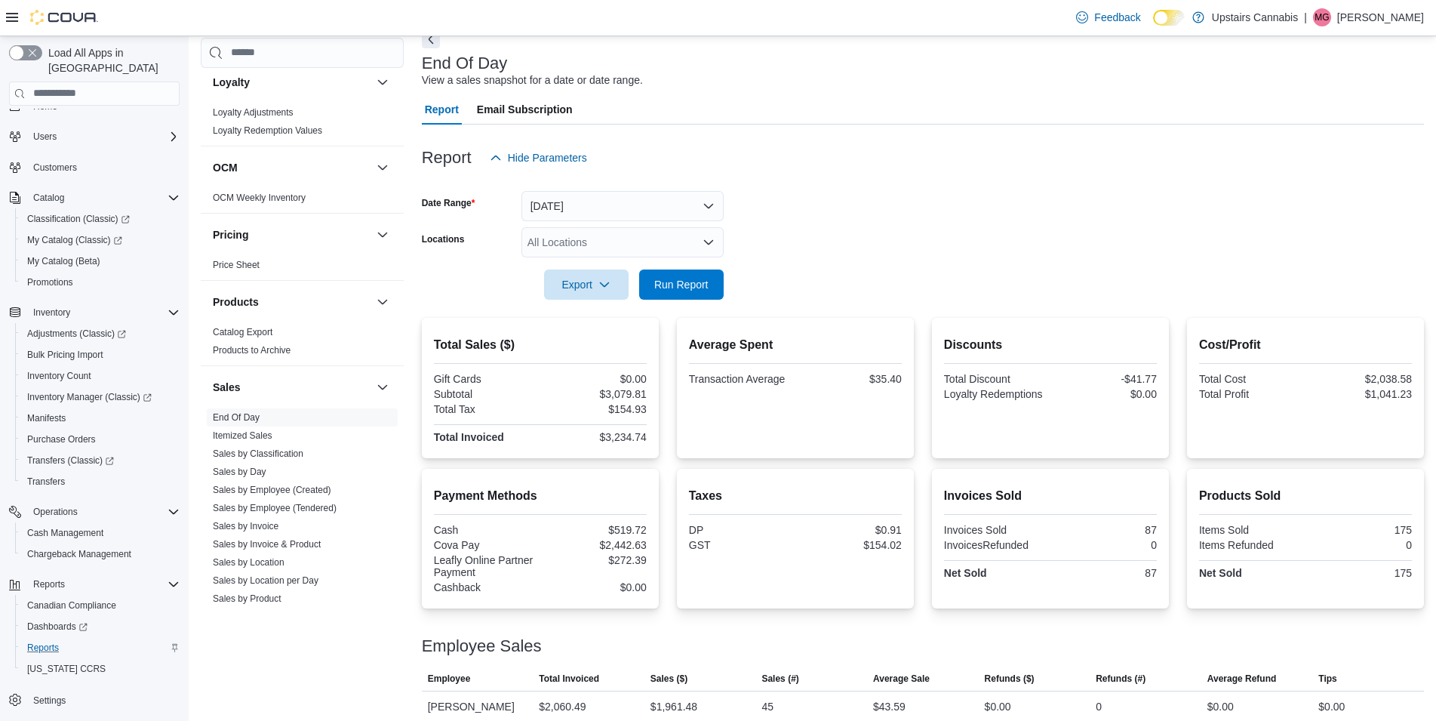
scroll to position [125, 0]
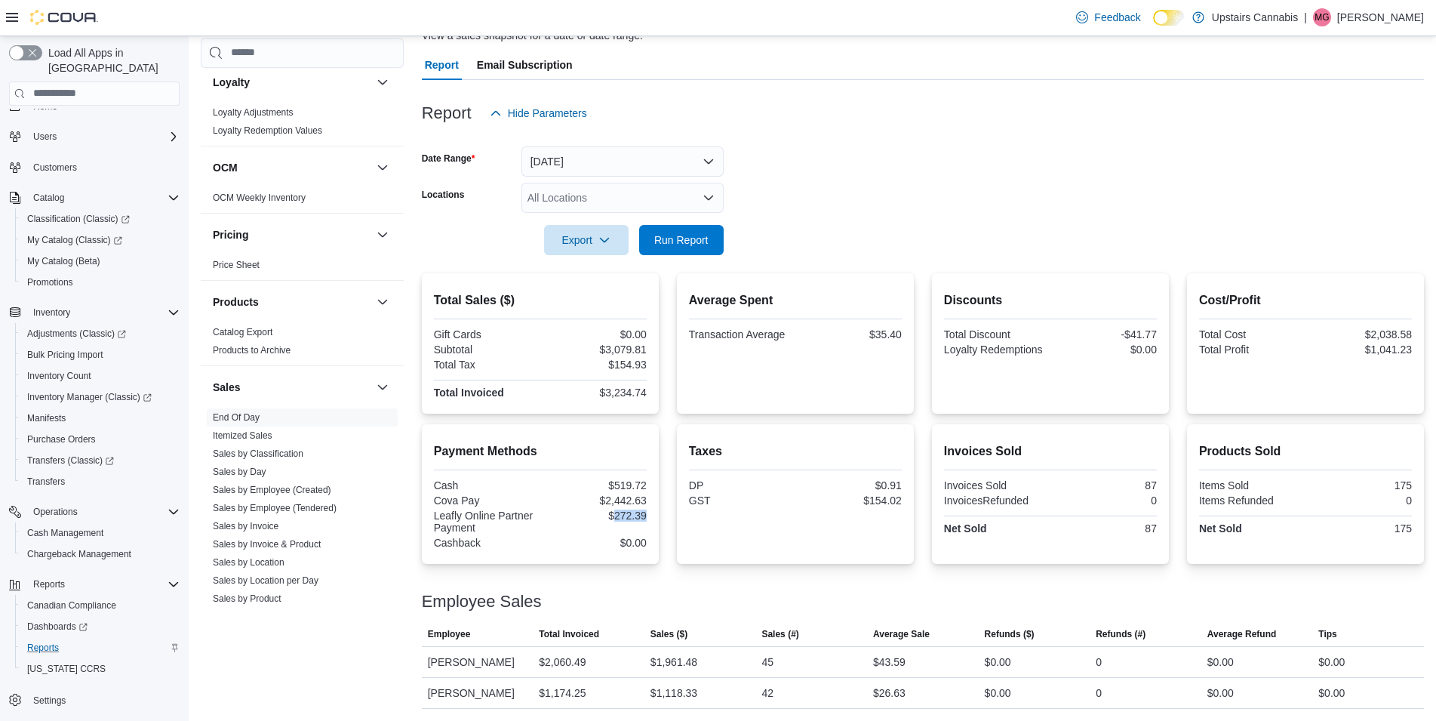
drag, startPoint x: 617, startPoint y: 513, endPoint x: 651, endPoint y: 520, distance: 34.1
click at [651, 520] on div "Payment Methods Cash $519.72 Cova Pay $2,442.63 Leafly Online Partner Payment $…" at bounding box center [540, 494] width 237 height 140
drag, startPoint x: 617, startPoint y: 479, endPoint x: 663, endPoint y: 486, distance: 47.4
click at [663, 486] on div "Payment Methods Cash $519.72 Cova Pay $2,442.63 Leafly Online Partner Payment $…" at bounding box center [923, 494] width 1002 height 140
drag, startPoint x: 602, startPoint y: 390, endPoint x: 700, endPoint y: 398, distance: 98.4
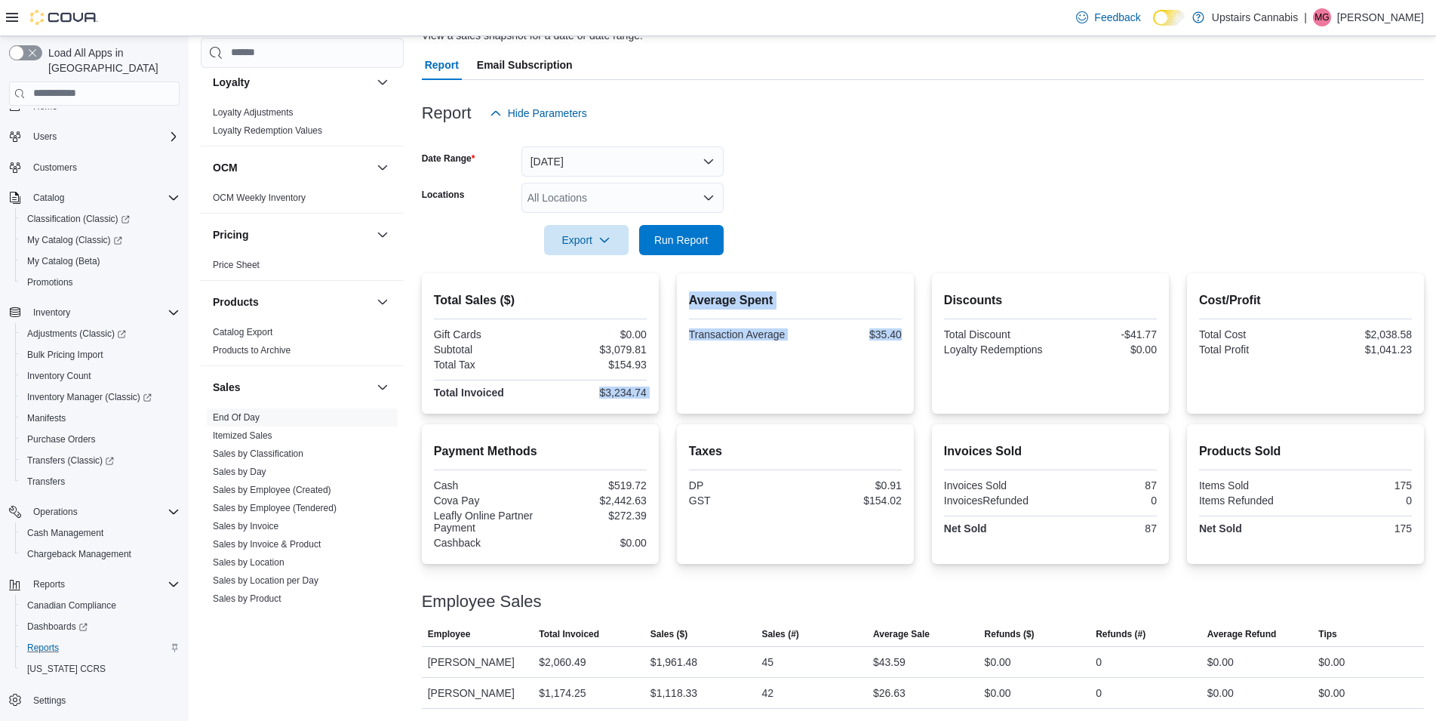
click at [700, 398] on div "Total Sales ($) Gift Cards $0.00 Subtotal $3,079.81 Total Tax $154.93 Total Inv…" at bounding box center [923, 343] width 1002 height 140
drag, startPoint x: 1386, startPoint y: 335, endPoint x: 1398, endPoint y: 371, distance: 38.2
click at [1398, 371] on div "Cost/Profit Total Cost $2,038.58 Total Profit $1,041.23" at bounding box center [1305, 343] width 213 height 116
click at [1412, 353] on div "$1,041.23" at bounding box center [1360, 349] width 103 height 12
drag, startPoint x: 1380, startPoint y: 348, endPoint x: 1430, endPoint y: 349, distance: 50.6
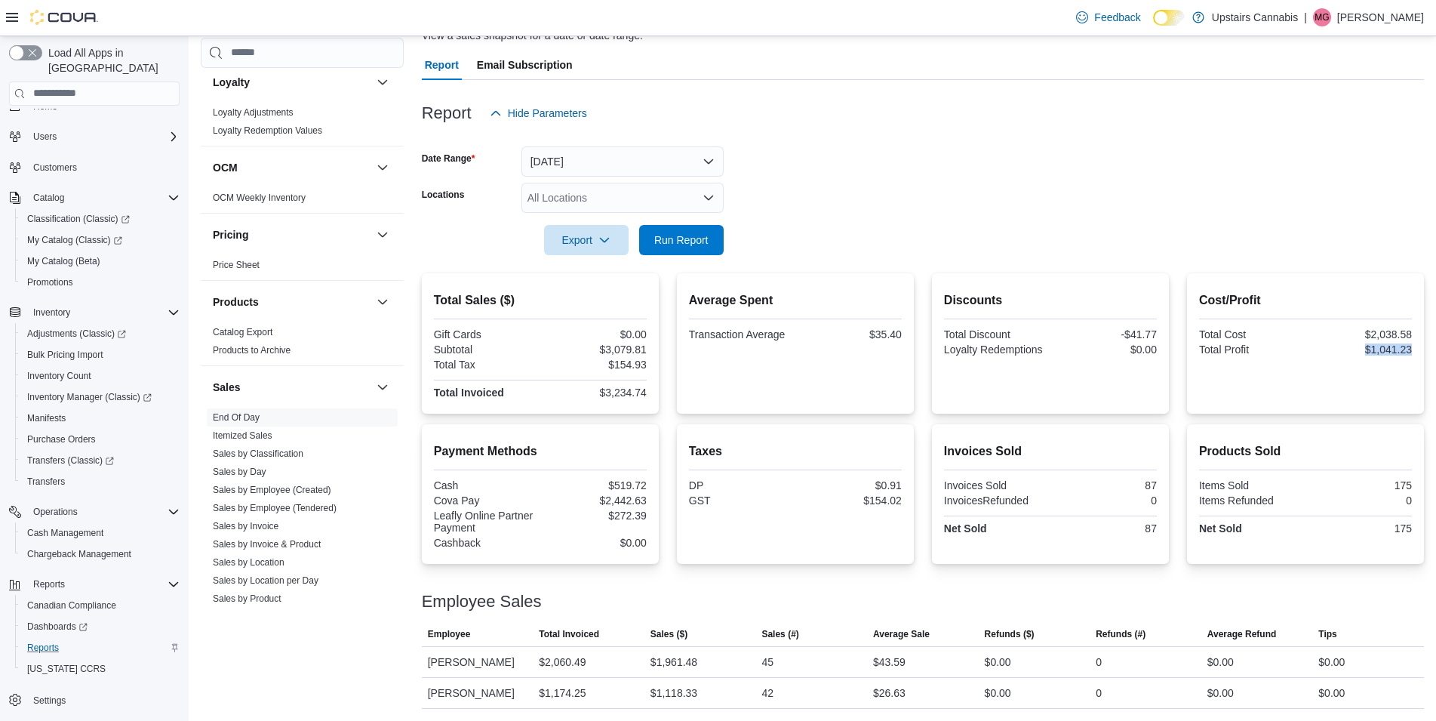
click at [1424, 349] on div "Cost/Profit Total Cost $2,038.58 Total Profit $1,041.23" at bounding box center [1305, 343] width 237 height 140
